Goal: Check status: Check status

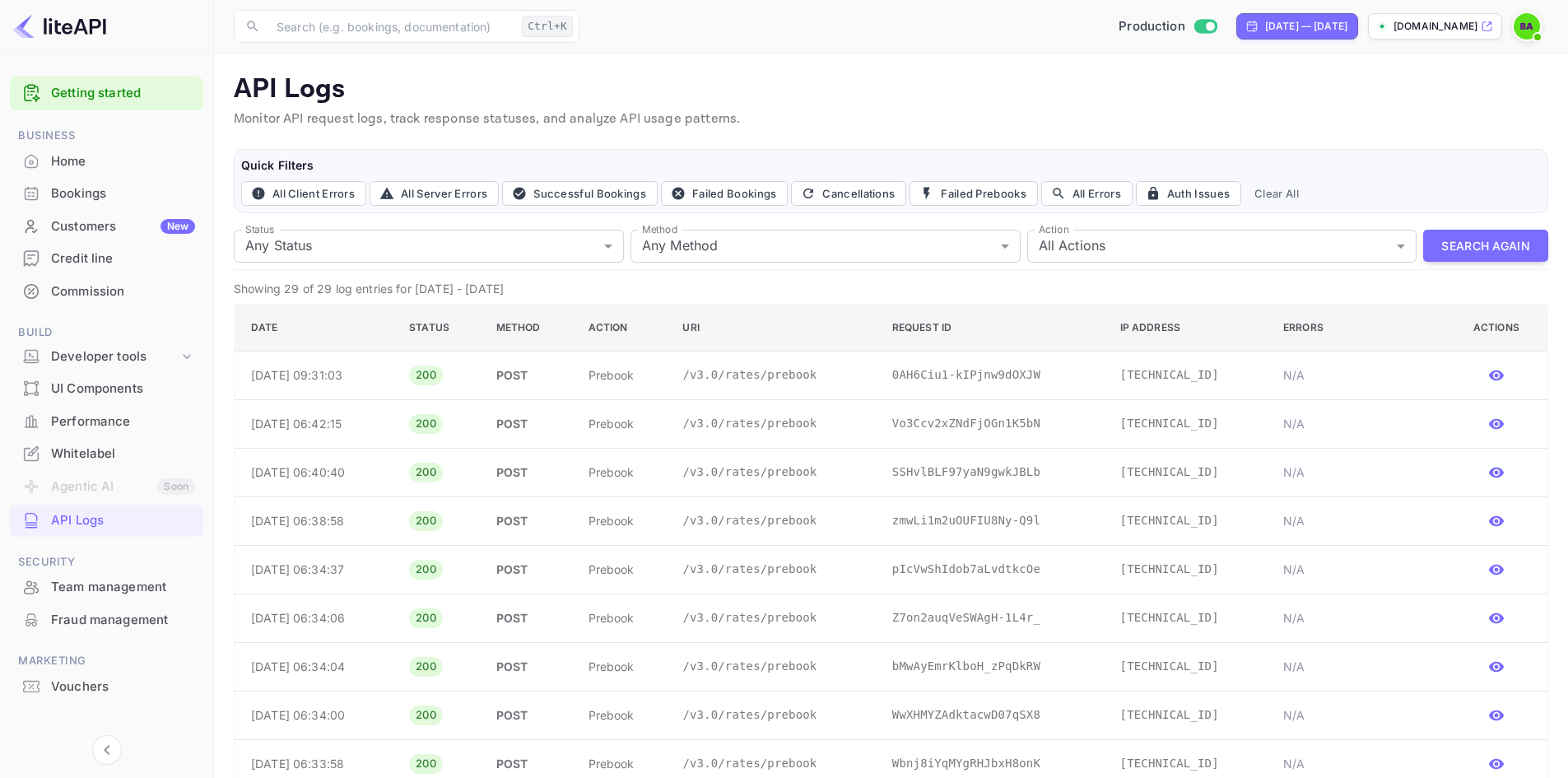
click at [75, 172] on div "Home" at bounding box center [107, 162] width 193 height 33
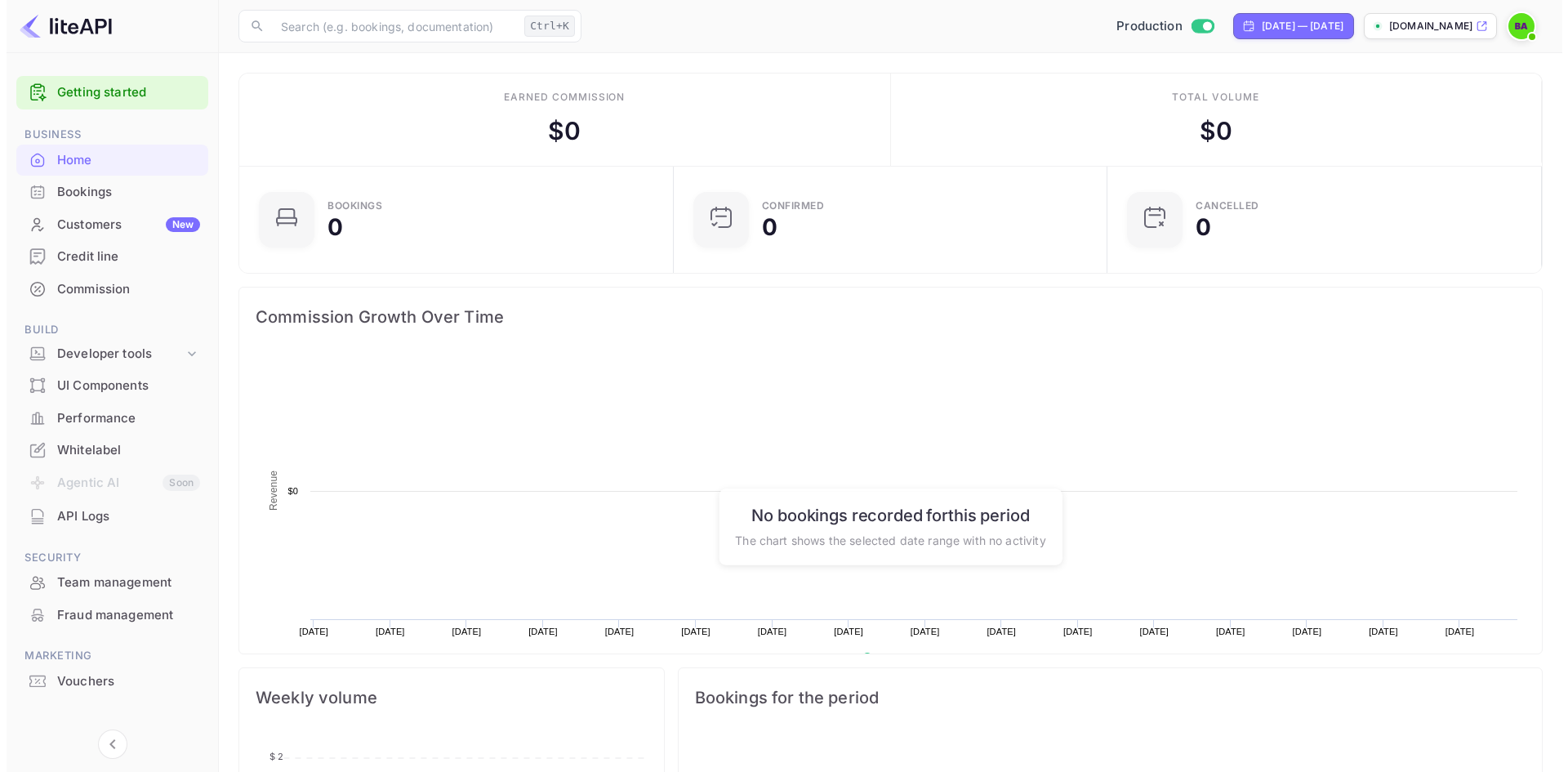
scroll to position [253, 412]
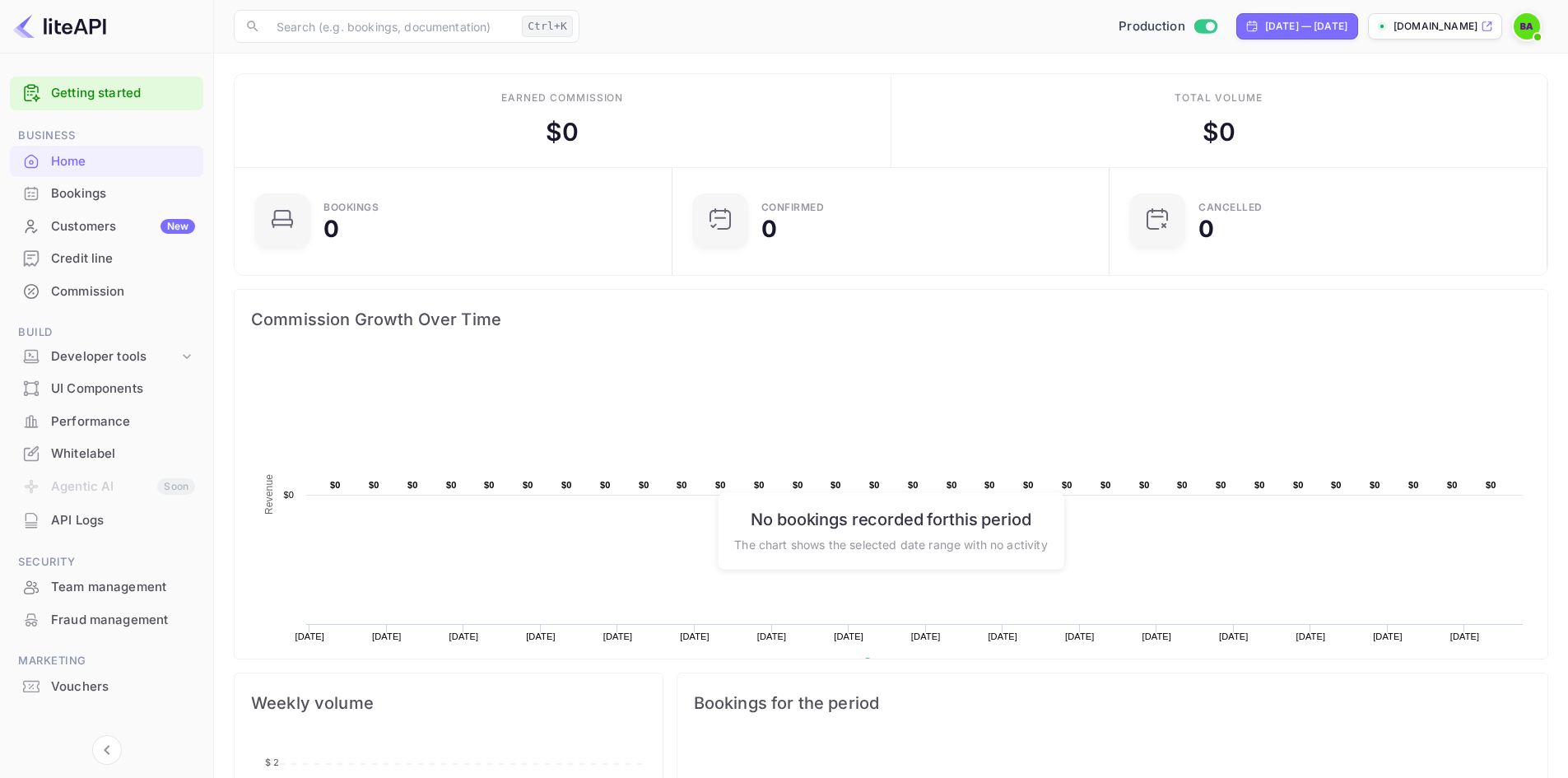
click at [82, 196] on div "Bookings" at bounding box center [123, 193] width 144 height 19
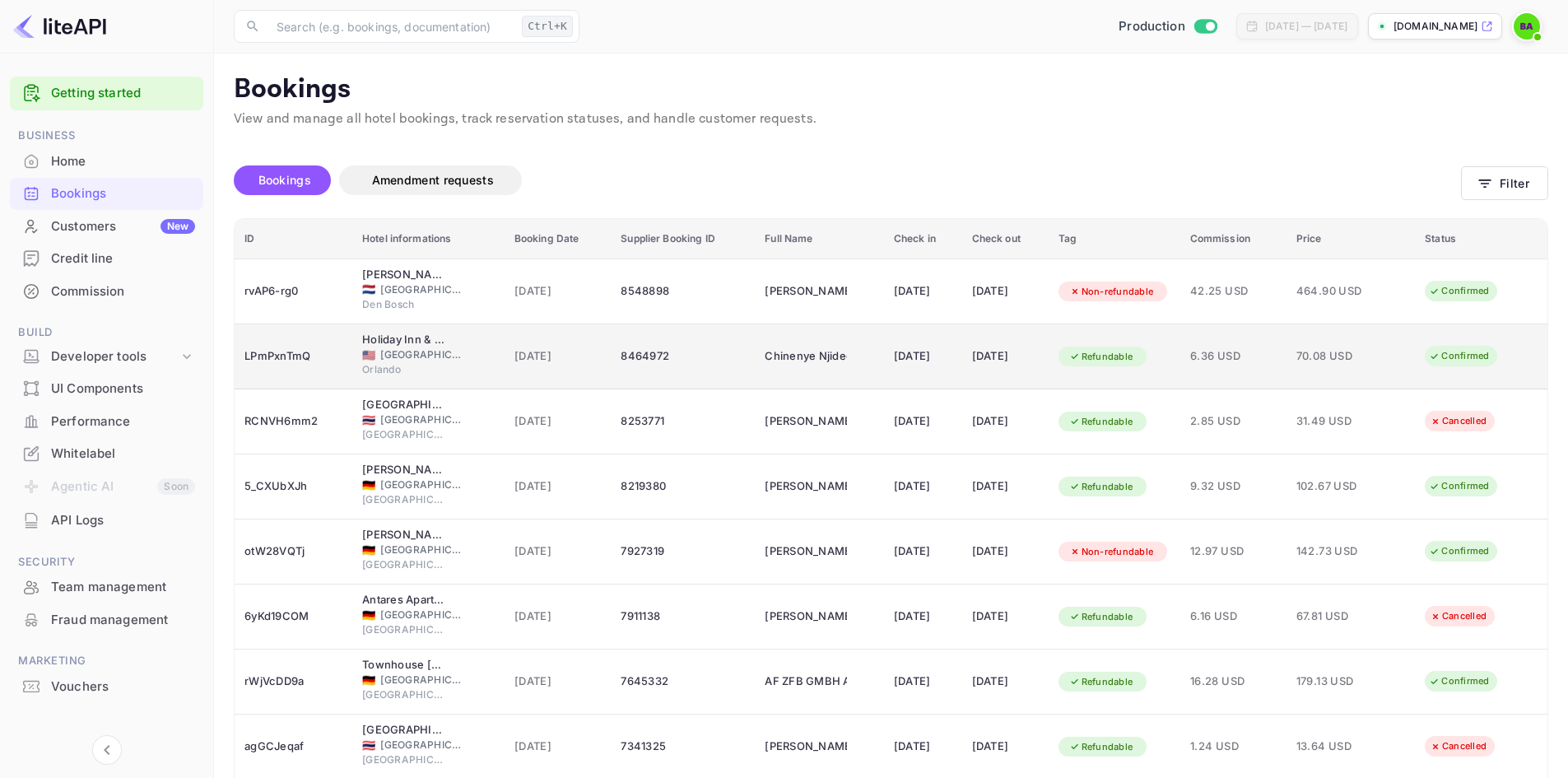
click at [621, 364] on div "8464972" at bounding box center [682, 356] width 124 height 27
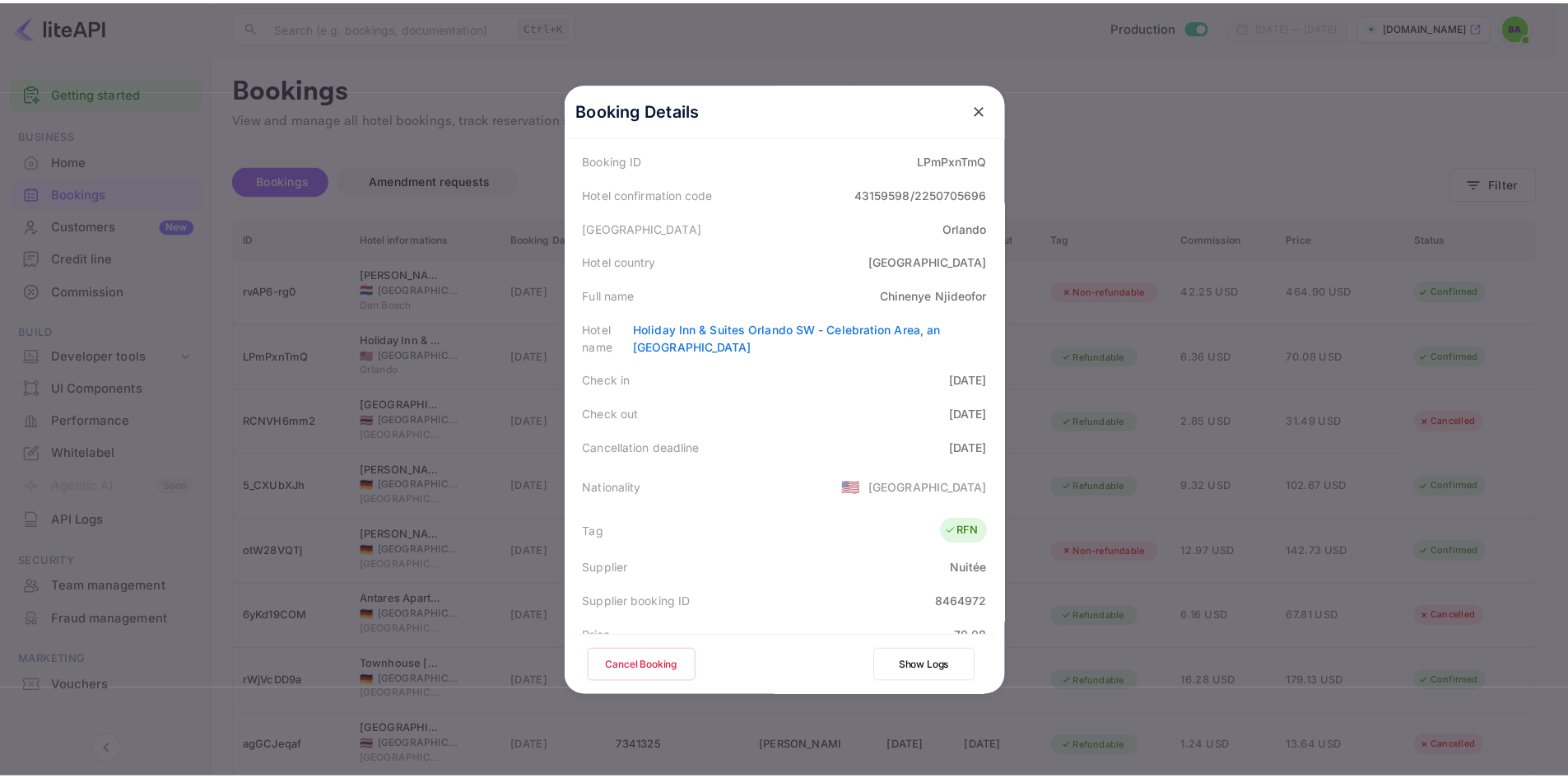
scroll to position [54, 0]
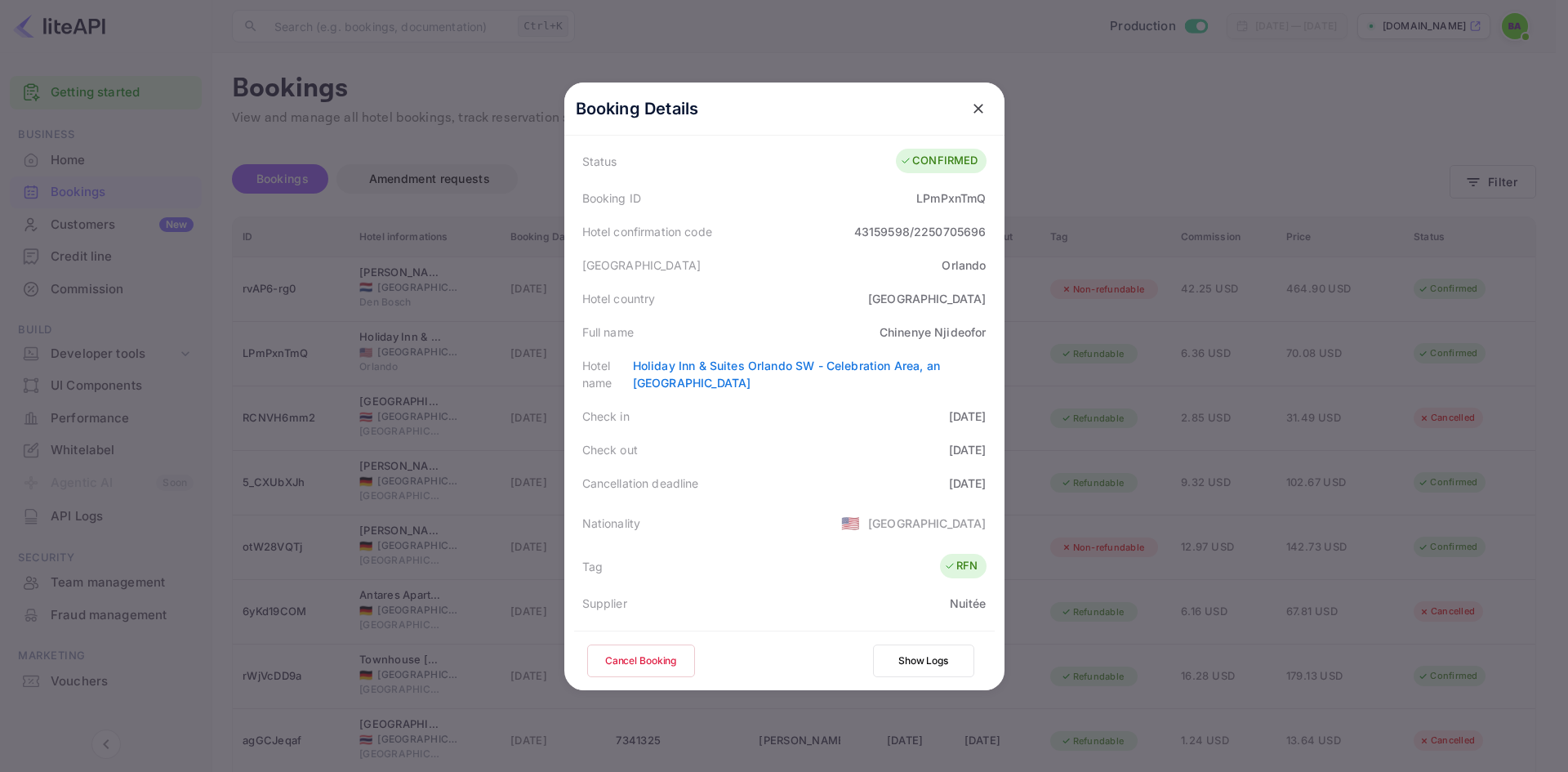
click at [961, 331] on div "Chinenye Njideofor" at bounding box center [933, 332] width 107 height 17
click at [960, 331] on div "Chinenye Njideofor" at bounding box center [933, 332] width 107 height 17
copy div "Njideofor"
click at [970, 109] on icon "close" at bounding box center [978, 108] width 16 height 16
